Goal: Task Accomplishment & Management: Manage account settings

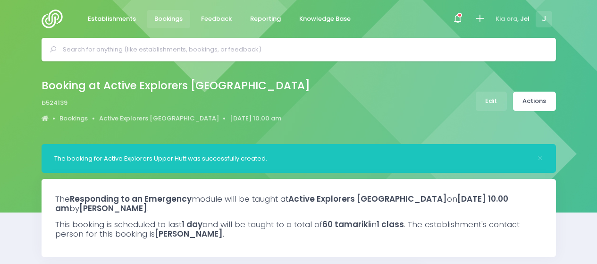
select select "5"
click at [126, 51] on input "text" at bounding box center [303, 49] width 480 height 14
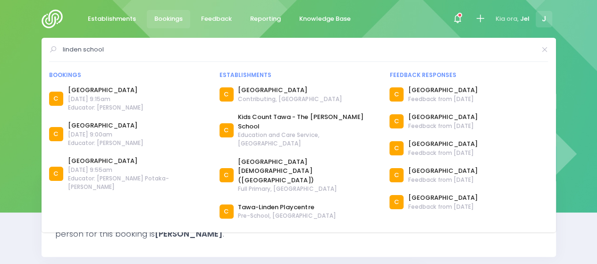
drag, startPoint x: 124, startPoint y: 46, endPoint x: 57, endPoint y: 54, distance: 67.5
click at [57, 54] on div "linden school" at bounding box center [298, 49] width 499 height 14
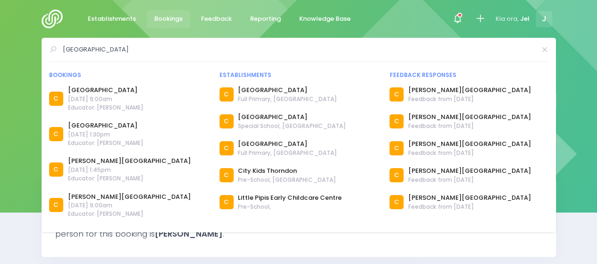
drag, startPoint x: 144, startPoint y: 47, endPoint x: 15, endPoint y: 47, distance: 129.8
click at [9, 50] on div "thorndon school Bookings C C C C C C C C C" at bounding box center [298, 50] width 597 height 24
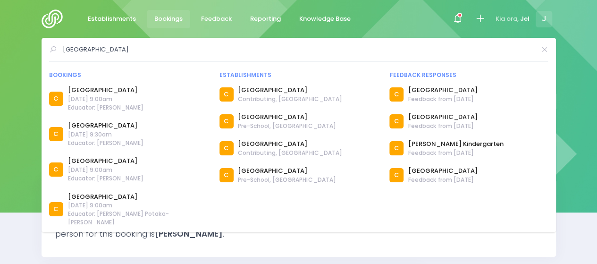
drag, startPoint x: 123, startPoint y: 48, endPoint x: 25, endPoint y: 50, distance: 97.2
click at [26, 50] on div "churton park school Bookings C C C C C C C" at bounding box center [298, 50] width 597 height 24
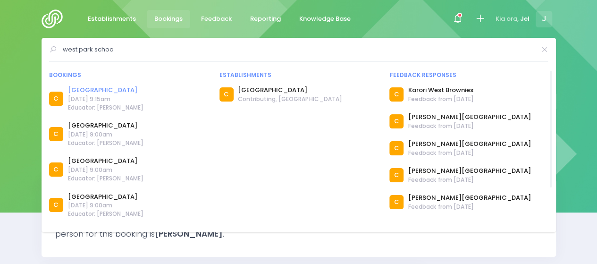
click at [96, 90] on link "West Park School" at bounding box center [105, 89] width 75 height 9
click at [128, 42] on input "west park schoo" at bounding box center [299, 49] width 472 height 14
drag, startPoint x: 31, startPoint y: 48, endPoint x: 58, endPoint y: 48, distance: 27.4
click at [28, 47] on div "west park schoo Bookings C C C C C C C C C" at bounding box center [298, 50] width 597 height 24
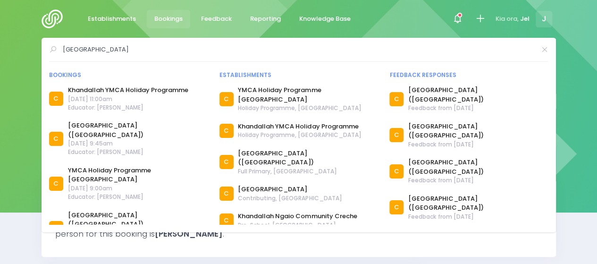
click at [125, 50] on input "khandallah school" at bounding box center [299, 49] width 472 height 14
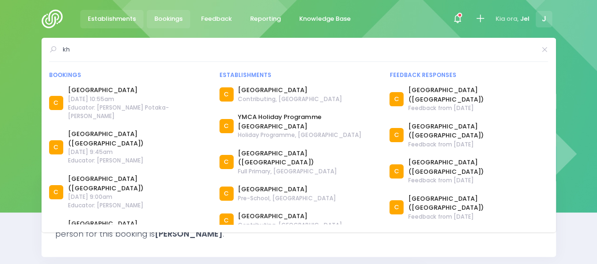
type input "k"
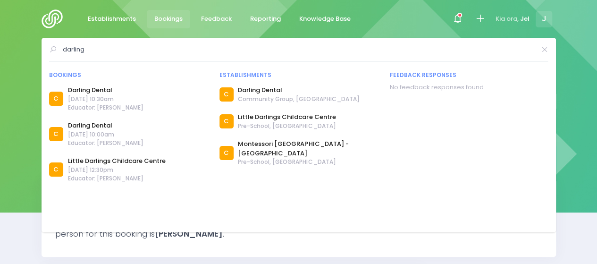
type input "darling"
click at [99, 103] on span "Educator: Jel Pollock" at bounding box center [105, 107] width 75 height 8
click at [99, 92] on link "Darling Dental" at bounding box center [105, 89] width 75 height 9
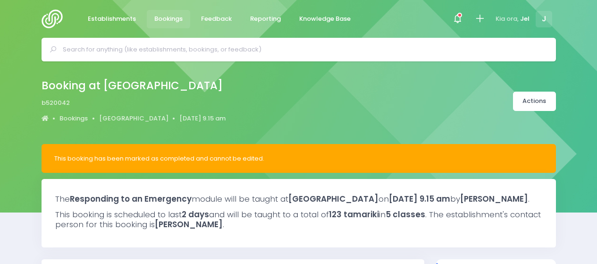
select select "5"
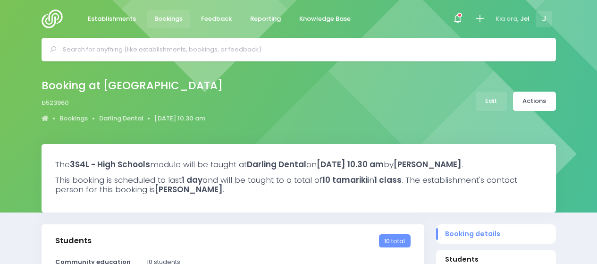
select select "5"
click at [492, 103] on link "Edit" at bounding box center [491, 101] width 31 height 19
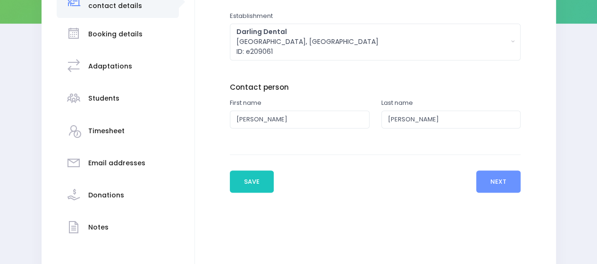
scroll to position [189, 0]
click at [504, 181] on button "Next" at bounding box center [498, 181] width 45 height 23
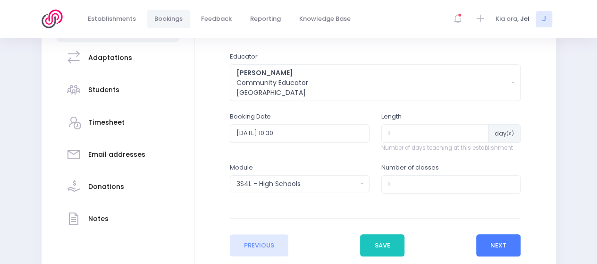
scroll to position [261, 0]
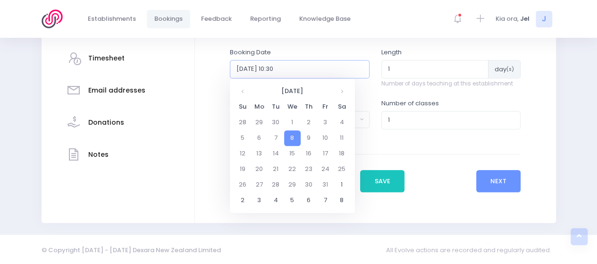
drag, startPoint x: 316, startPoint y: 68, endPoint x: 52, endPoint y: 68, distance: 264.2
click at [52, 68] on div "Establishment and contact details Booking details Adaptations" at bounding box center [299, 53] width 514 height 340
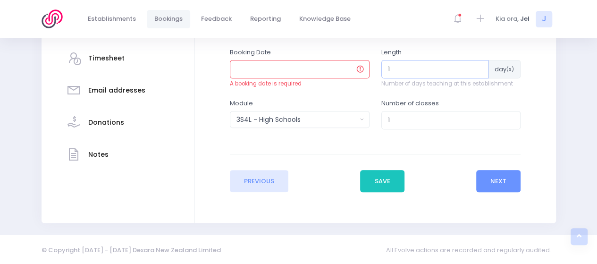
drag, startPoint x: 393, startPoint y: 68, endPoint x: 346, endPoint y: 65, distance: 46.4
click at [347, 66] on div "Booking Date A booking date is required Length 1 day (s)" at bounding box center [375, 73] width 302 height 51
type input "0"
click at [494, 180] on button "Next" at bounding box center [498, 181] width 45 height 23
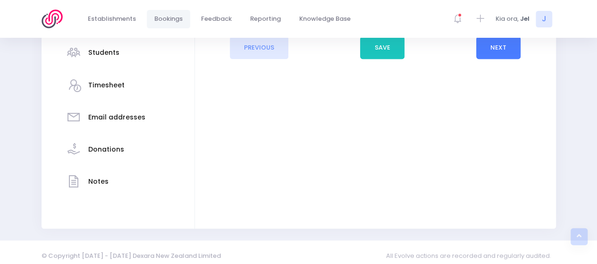
scroll to position [236, 0]
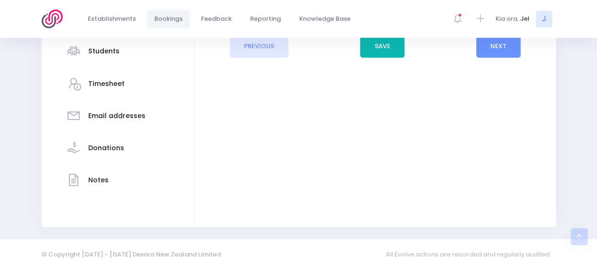
click at [375, 38] on button "Save" at bounding box center [382, 46] width 44 height 23
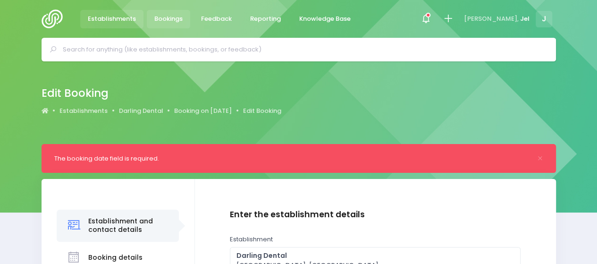
click at [112, 18] on span "Establishments" at bounding box center [112, 18] width 48 height 9
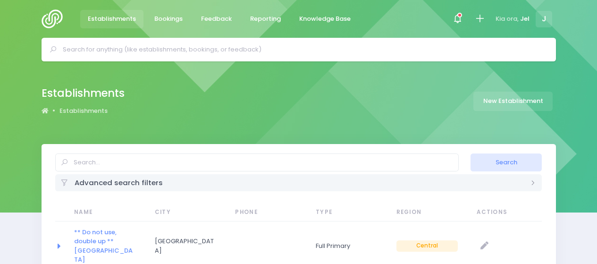
select select "20"
click at [456, 18] on span at bounding box center [457, 19] width 2 height 2
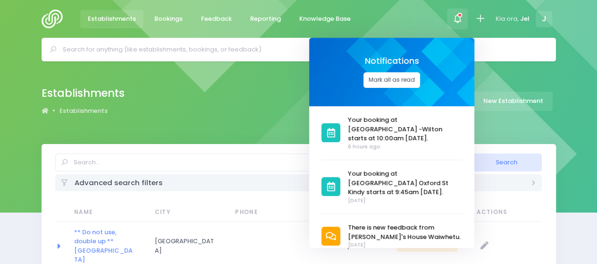
click at [396, 83] on button "Mark all as read" at bounding box center [391, 80] width 57 height 16
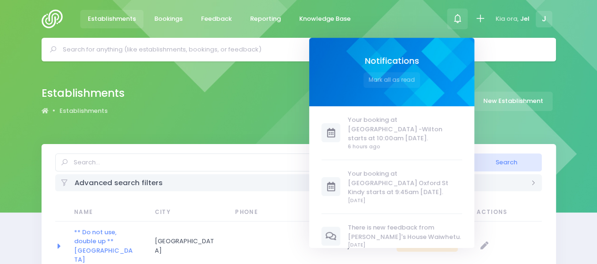
drag, startPoint x: 198, startPoint y: 52, endPoint x: 205, endPoint y: 53, distance: 6.7
click at [198, 52] on input "text" at bounding box center [303, 49] width 480 height 14
click at [251, 53] on input "text" at bounding box center [303, 49] width 480 height 14
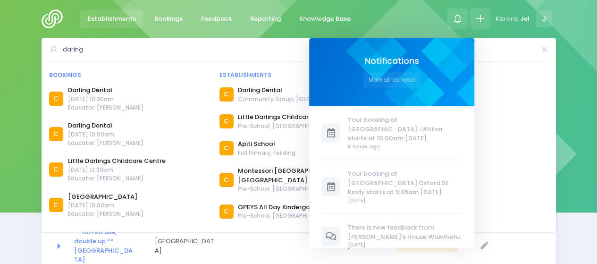
click at [477, 17] on icon at bounding box center [479, 18] width 11 height 11
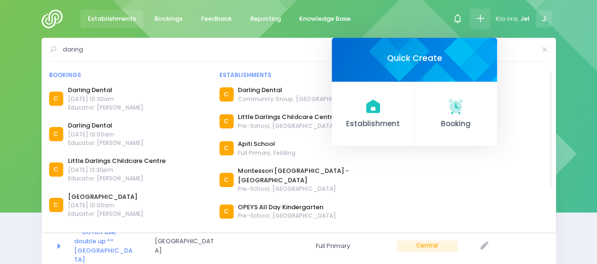
click at [98, 102] on span "8 October 2025 at 10:30am" at bounding box center [105, 99] width 75 height 8
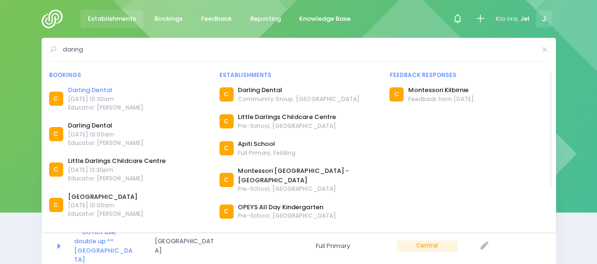
click at [95, 91] on link "Darling Dental" at bounding box center [105, 89] width 75 height 9
drag, startPoint x: 109, startPoint y: 50, endPoint x: 76, endPoint y: 52, distance: 33.1
click at [76, 52] on input "daring" at bounding box center [299, 49] width 472 height 14
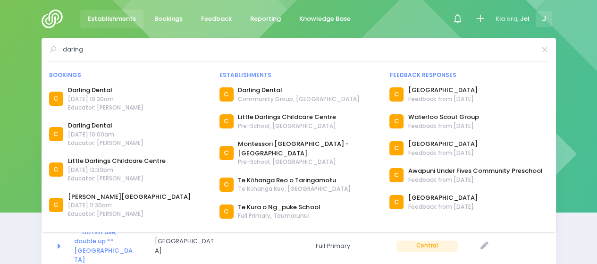
click at [101, 48] on input "daring" at bounding box center [299, 49] width 472 height 14
drag, startPoint x: 83, startPoint y: 48, endPoint x: 43, endPoint y: 49, distance: 39.6
click at [43, 49] on div "daring Bookings C Darling Dental C" at bounding box center [299, 135] width 514 height 194
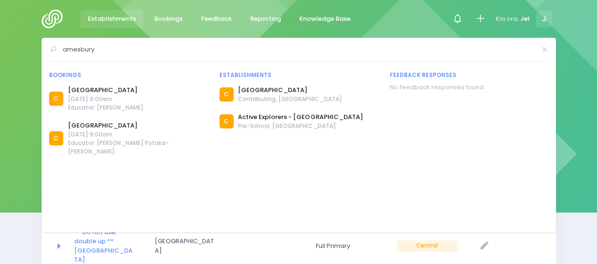
click at [134, 69] on div "amesbury Bookings C Amesbury School" at bounding box center [299, 135] width 514 height 194
click at [102, 50] on input "amesbury" at bounding box center [299, 49] width 472 height 14
drag, startPoint x: 102, startPoint y: 50, endPoint x: 45, endPoint y: 50, distance: 56.6
click at [45, 50] on div "amesbury Bookings C Amesbury School" at bounding box center [299, 135] width 514 height 194
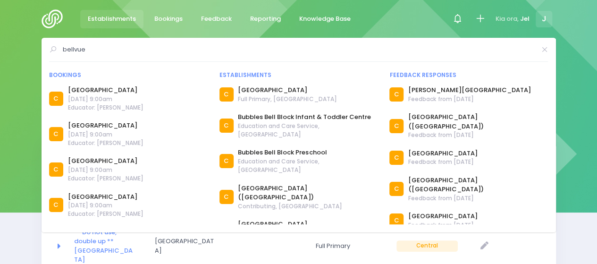
click at [74, 47] on input "bellvue" at bounding box center [299, 49] width 472 height 14
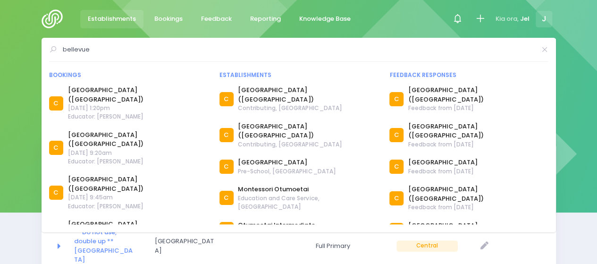
type input "bellevue"
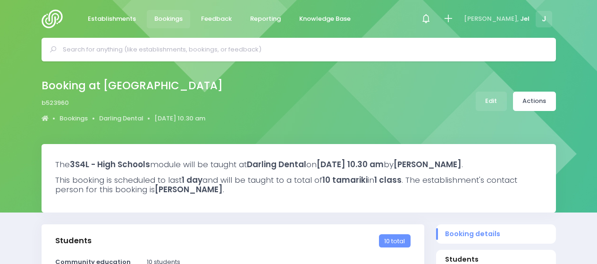
select select "5"
click at [532, 106] on link "Actions" at bounding box center [534, 101] width 43 height 19
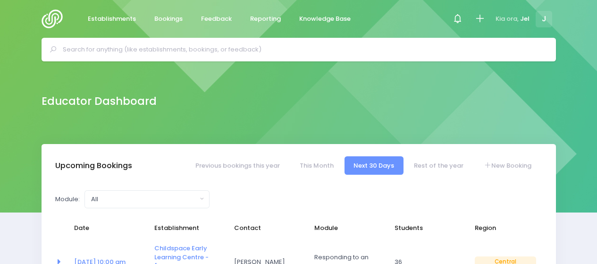
select select "5"
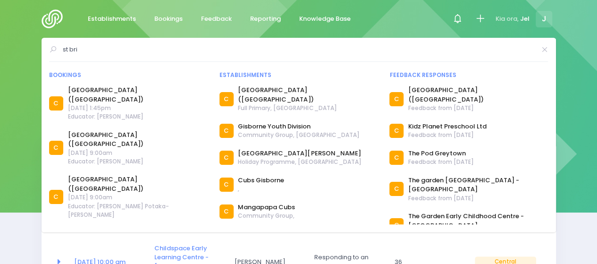
type input "st bri"
